Goal: Transaction & Acquisition: Purchase product/service

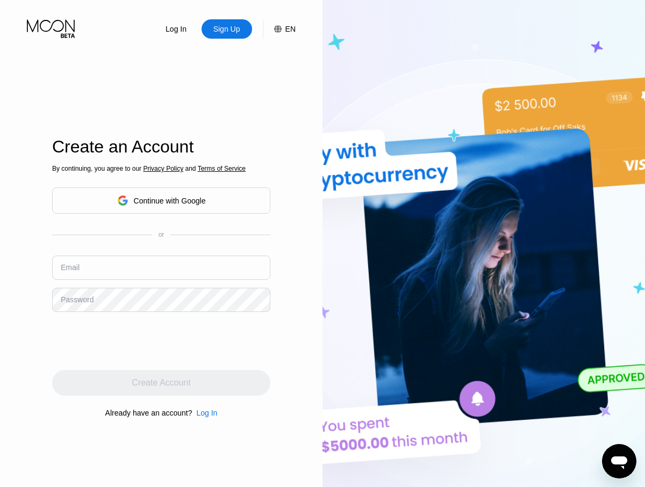
click at [161, 268] on input "text" at bounding box center [161, 268] width 218 height 24
type input "[EMAIL_ADDRESS][DOMAIN_NAME]"
click at [161, 383] on div "Create Account" at bounding box center [161, 383] width 59 height 11
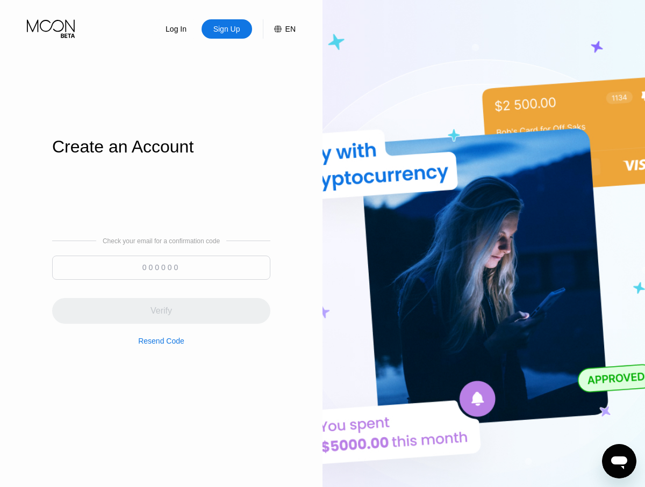
click at [161, 268] on input at bounding box center [161, 268] width 218 height 24
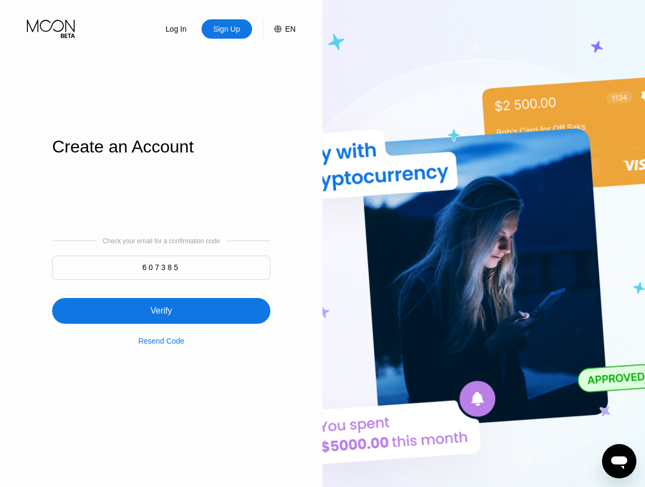
type input "607385"
click at [161, 305] on div "Verify" at bounding box center [161, 311] width 218 height 26
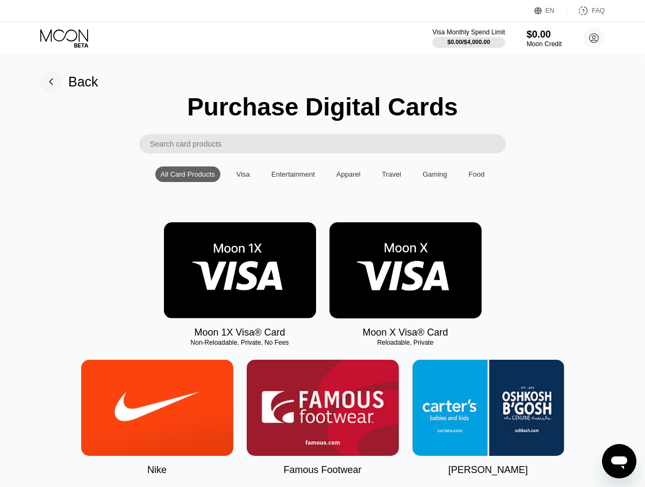
click at [240, 271] on img at bounding box center [240, 270] width 152 height 96
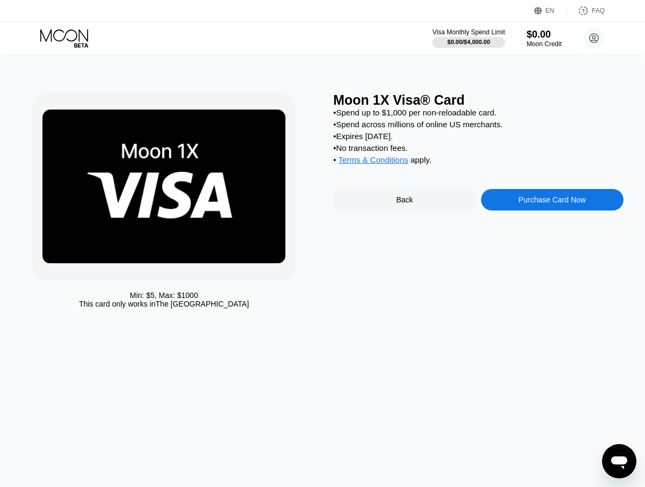
click at [552, 201] on div "Purchase Card Now" at bounding box center [552, 200] width 67 height 9
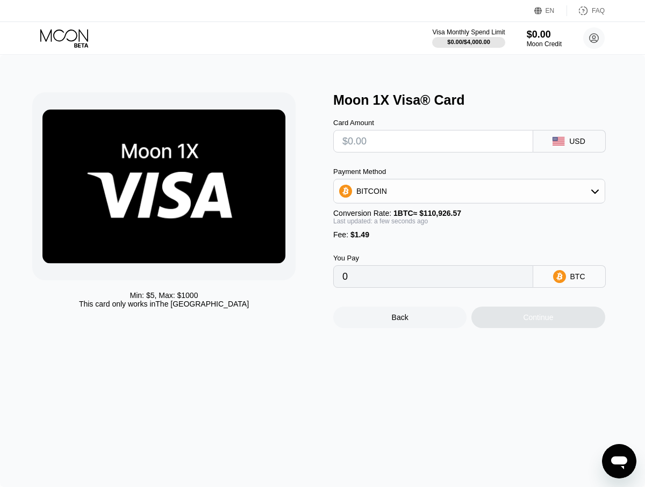
type input "$2"
type input "0.00003147"
type input "$28"
type input "0.00026586"
type input "$280"
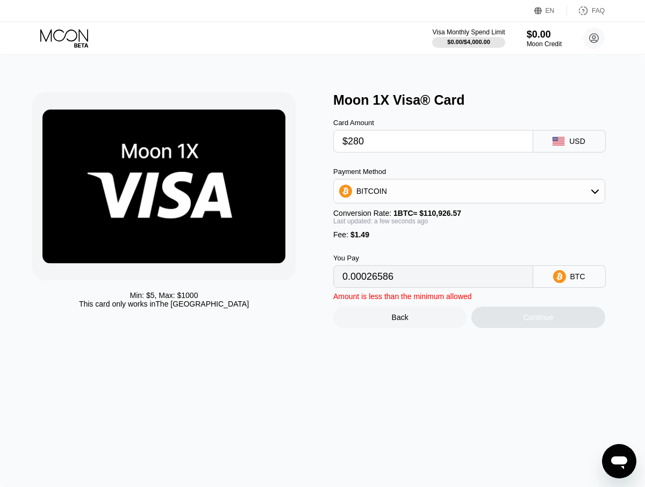
type input "0.00253763"
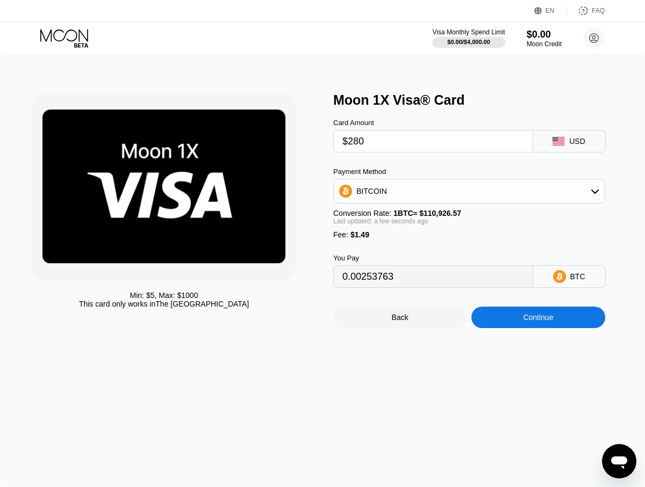
click at [538, 318] on div "Continue" at bounding box center [538, 317] width 30 height 9
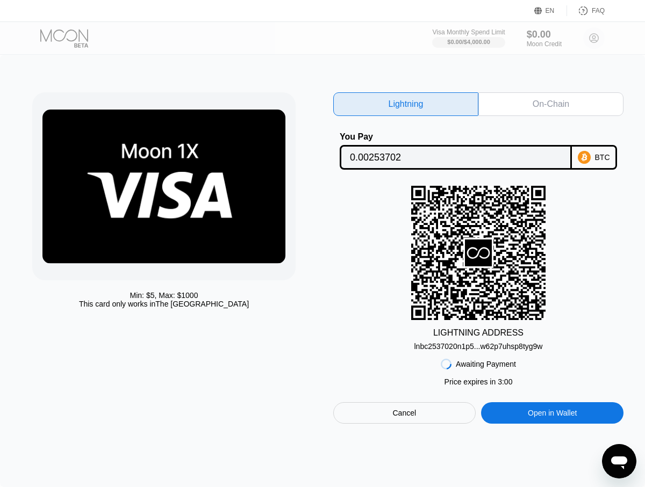
click at [551, 104] on div "On-Chain" at bounding box center [550, 104] width 37 height 11
